Goal: Task Accomplishment & Management: Manage account settings

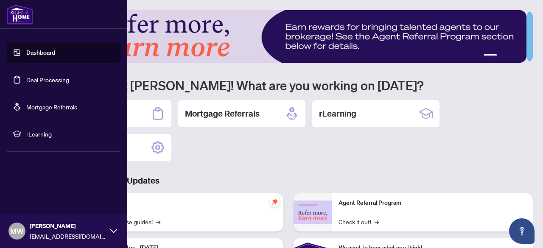
click at [47, 78] on link "Deal Processing" at bounding box center [47, 80] width 43 height 8
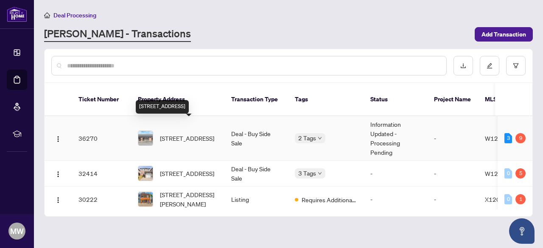
click at [185, 134] on span "[STREET_ADDRESS]" at bounding box center [187, 138] width 54 height 9
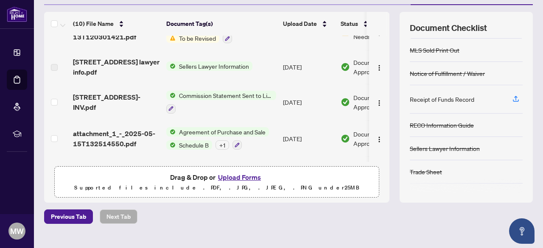
scroll to position [182, 0]
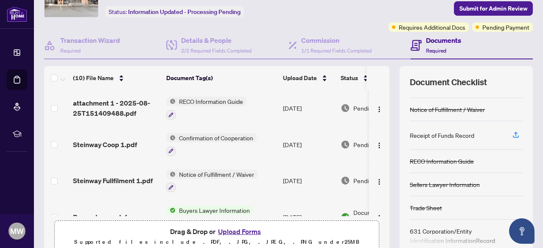
scroll to position [166, 0]
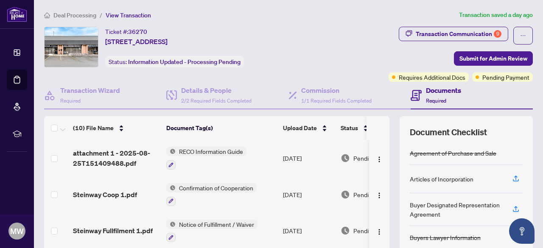
scroll to position [182, 0]
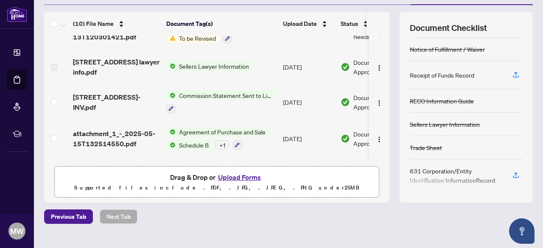
click at [436, 74] on div "Receipt of Funds Record" at bounding box center [442, 74] width 64 height 9
click at [512, 71] on icon "button" at bounding box center [516, 75] width 8 height 8
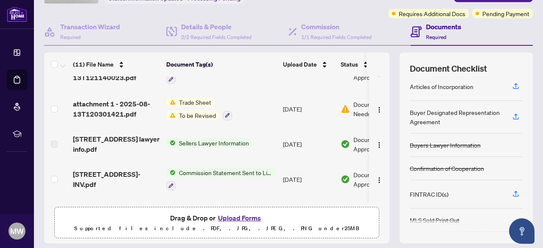
scroll to position [29, 0]
